Goal: Transaction & Acquisition: Book appointment/travel/reservation

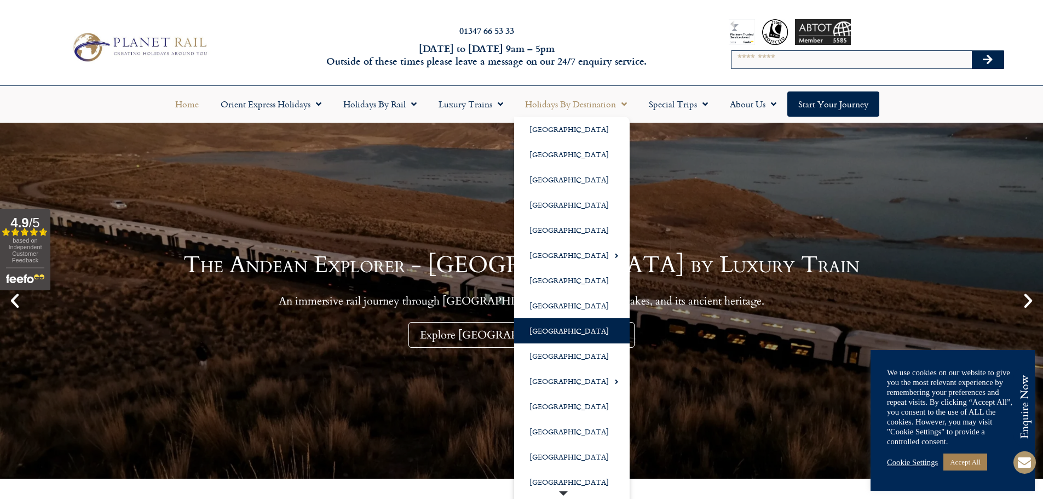
click at [549, 323] on link "[GEOGRAPHIC_DATA]" at bounding box center [572, 330] width 116 height 25
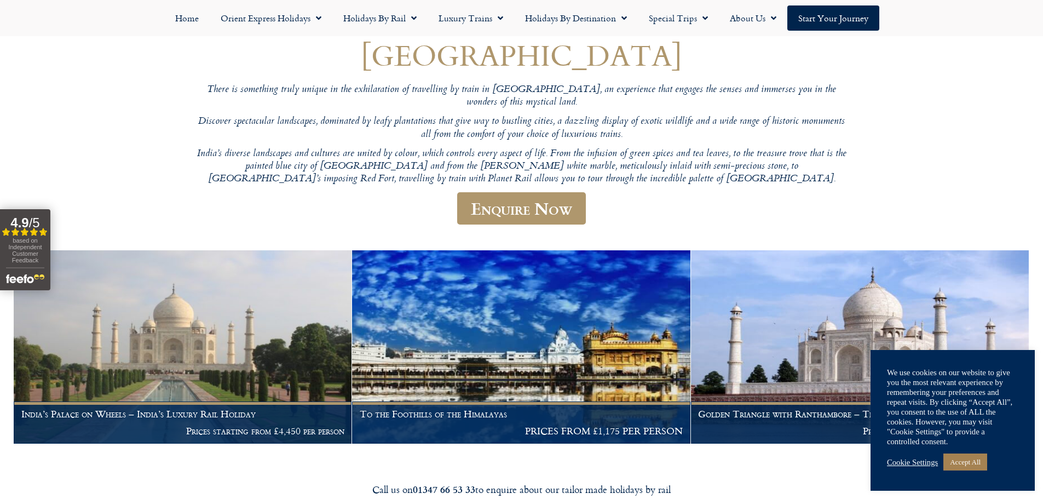
scroll to position [219, 0]
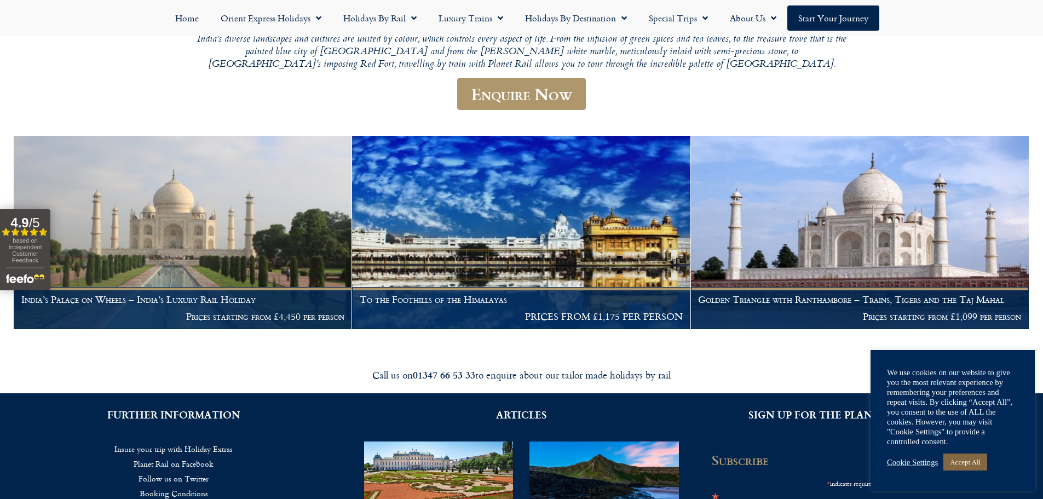
click at [970, 460] on link "Accept All" at bounding box center [965, 461] width 44 height 17
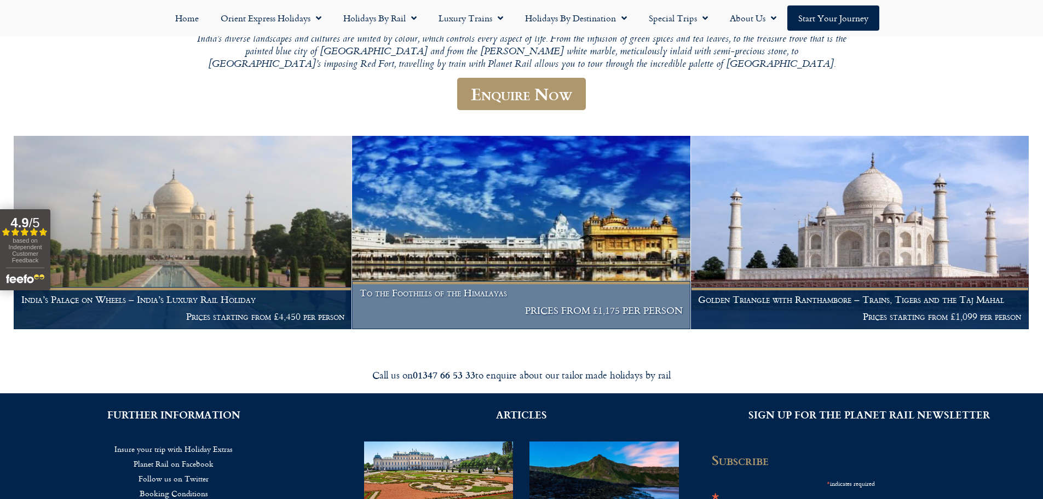
click at [461, 287] on h1 "To the Foothills of the Himalayas" at bounding box center [521, 292] width 323 height 11
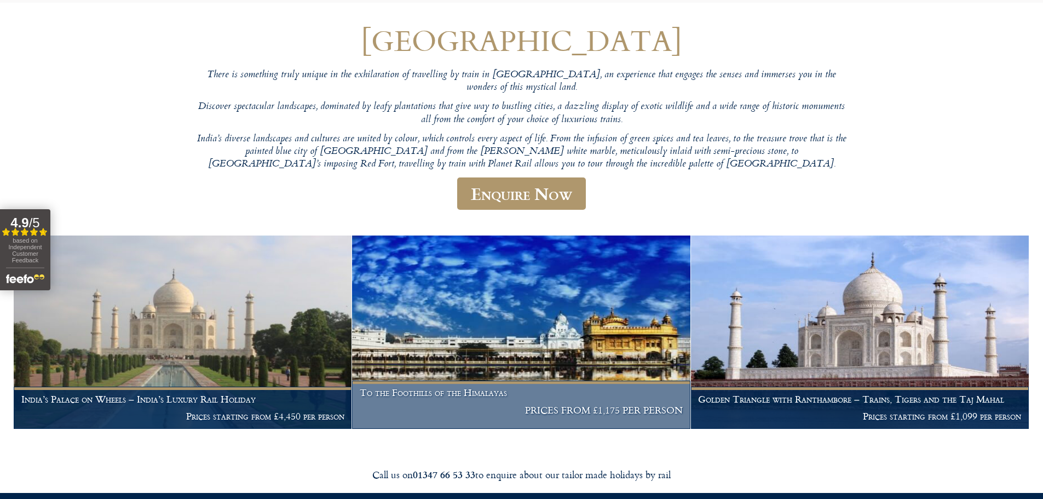
scroll to position [0, 0]
